Goal: Transaction & Acquisition: Purchase product/service

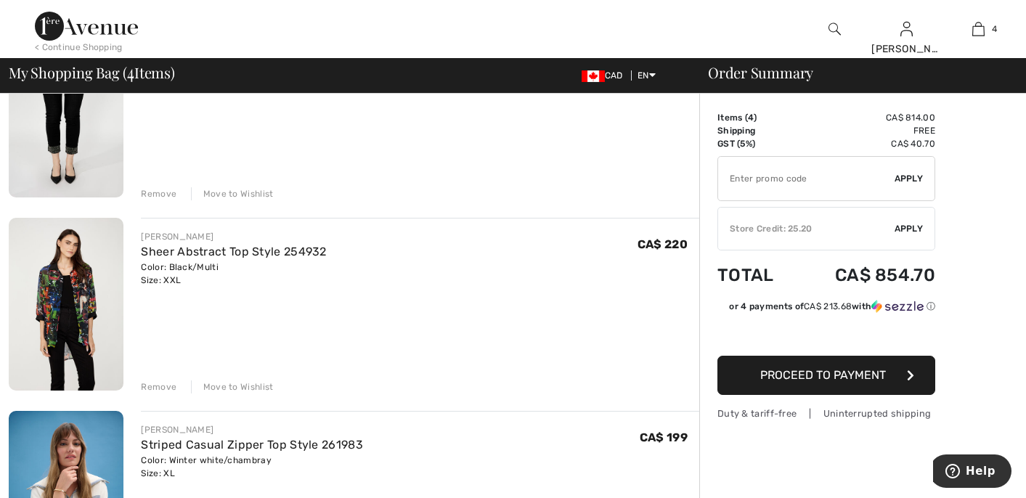
scroll to position [385, 0]
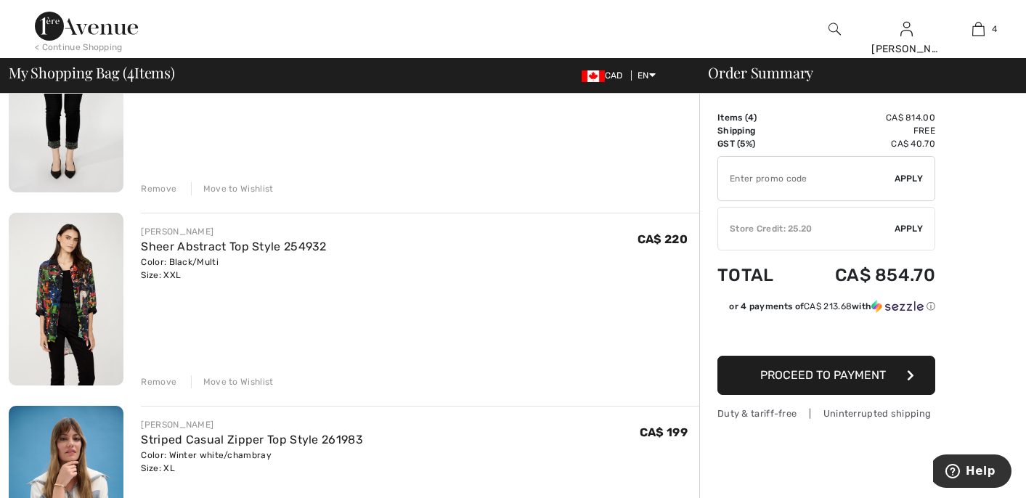
click at [246, 383] on div "Move to Wishlist" at bounding box center [232, 381] width 83 height 13
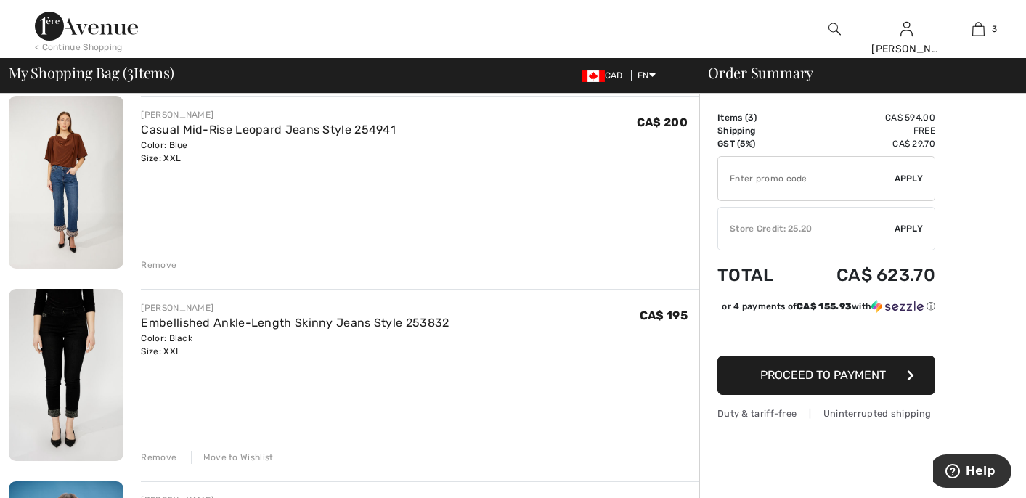
scroll to position [116, 0]
click at [54, 342] on img at bounding box center [66, 376] width 115 height 173
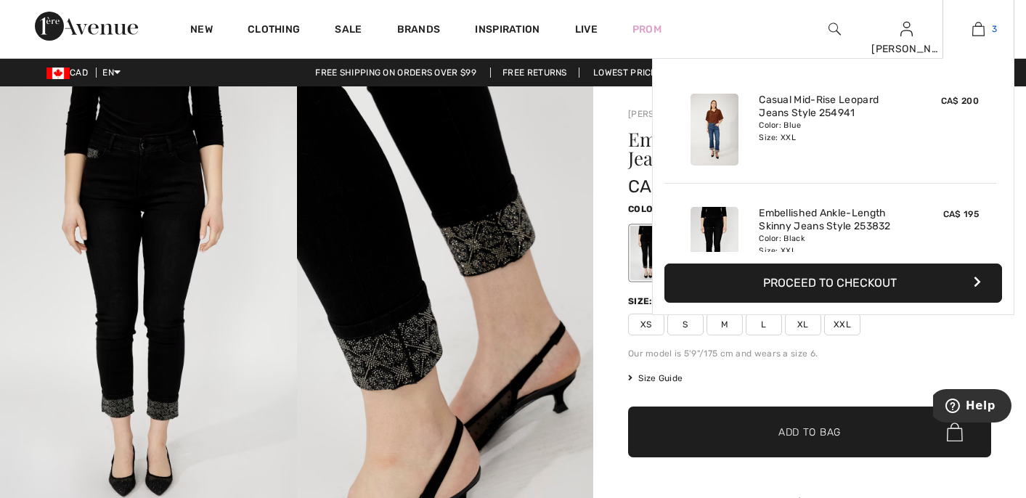
click at [979, 30] on img at bounding box center [978, 28] width 12 height 17
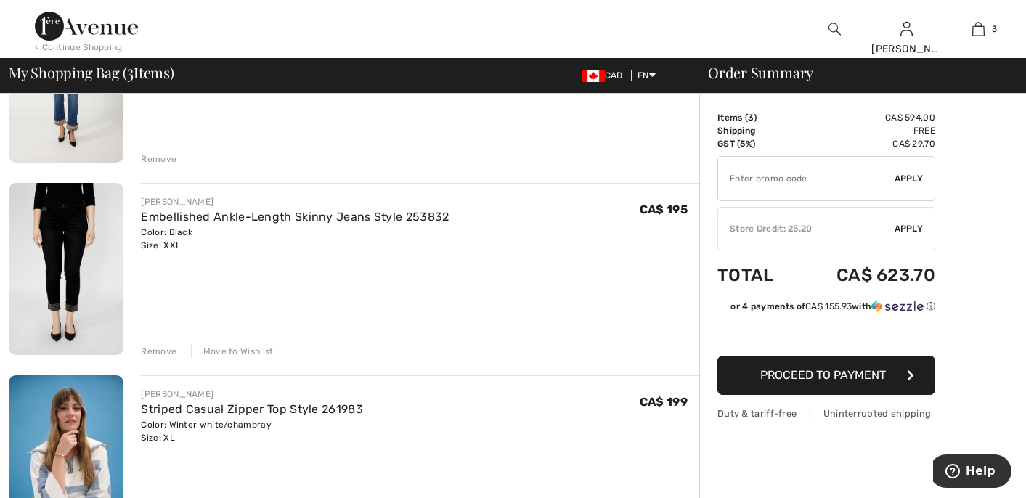
click at [258, 350] on div "Move to Wishlist" at bounding box center [232, 351] width 83 height 13
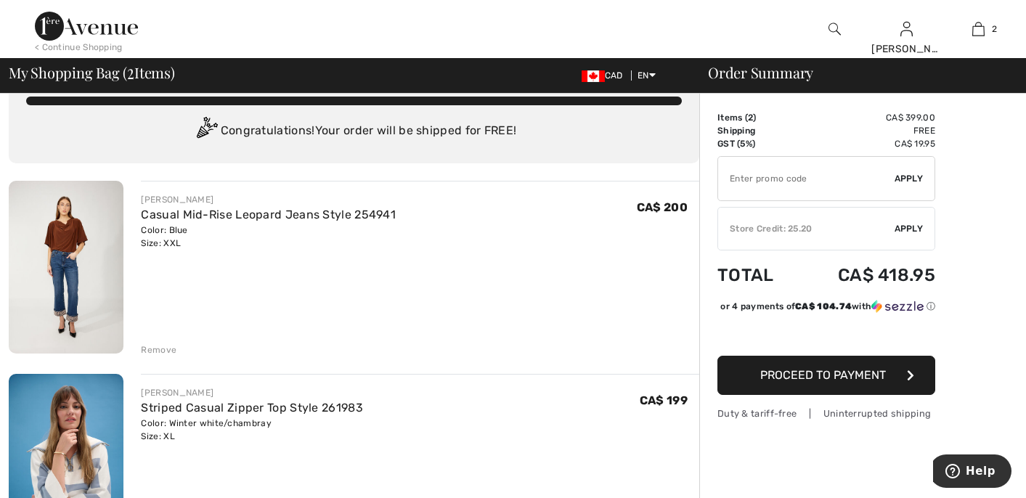
scroll to position [30, 0]
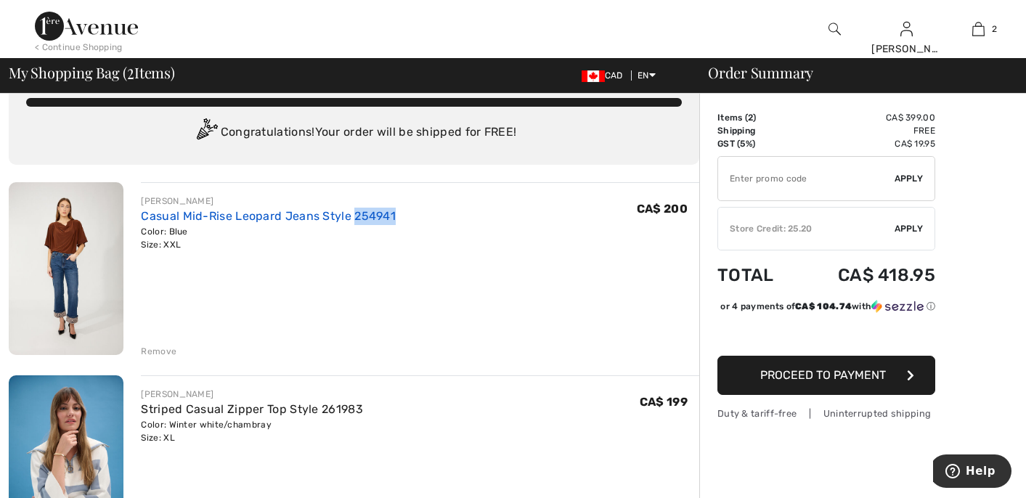
drag, startPoint x: 404, startPoint y: 219, endPoint x: 351, endPoint y: 211, distance: 53.7
click at [351, 211] on div "[PERSON_NAME] Casual Mid-Rise Leopard Jeans Style 254941 Color: Blue Size: XXL …" at bounding box center [420, 223] width 558 height 57
copy link "254941"
click at [269, 310] on div "[PERSON_NAME] Casual Mid-Rise Leopard Jeans Style 254941 Color: Blue Size: XXL …" at bounding box center [420, 270] width 558 height 176
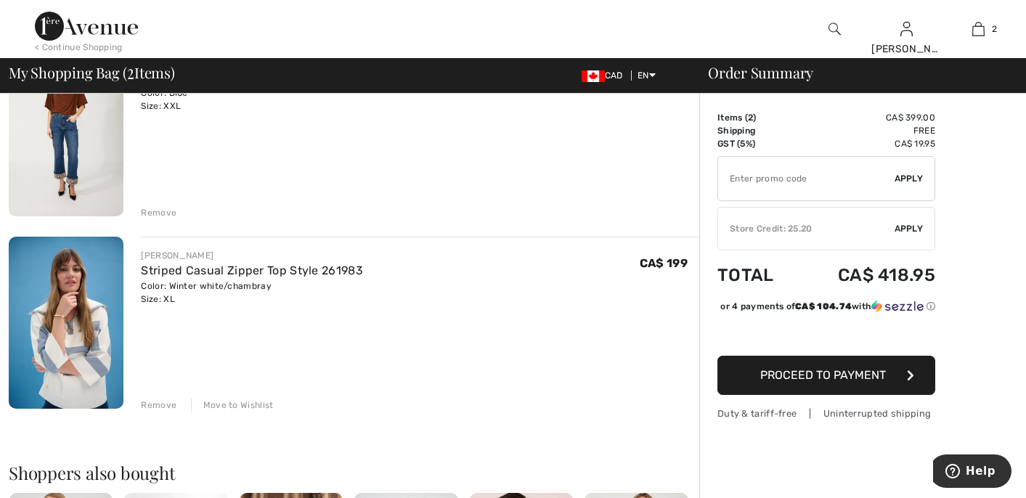
scroll to position [0, 0]
